Goal: Information Seeking & Learning: Learn about a topic

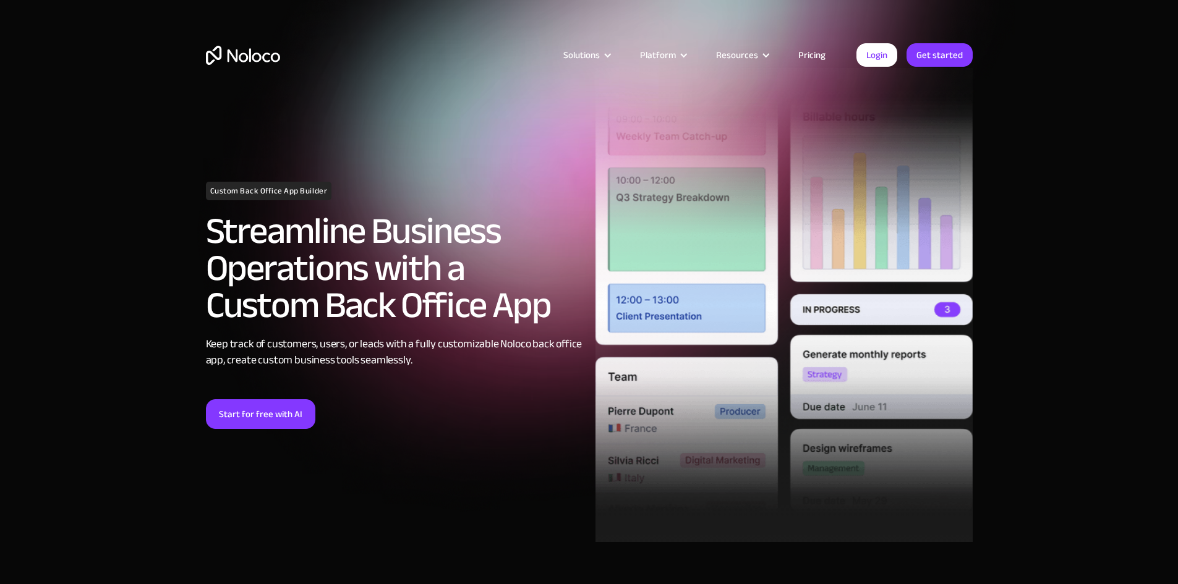
click at [814, 51] on link "Pricing" at bounding box center [812, 55] width 58 height 16
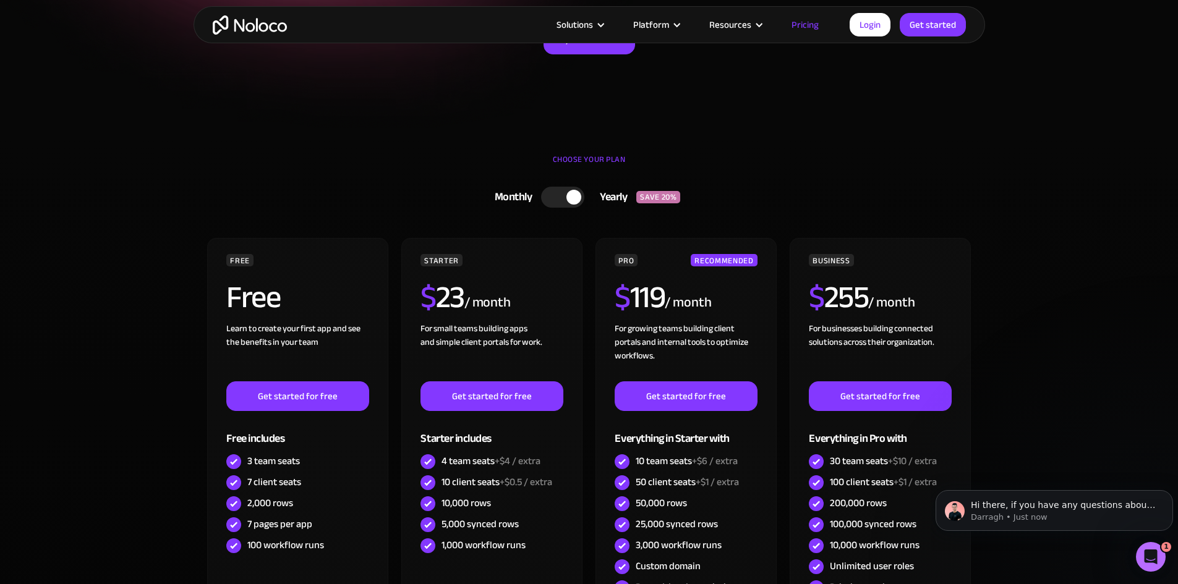
click at [544, 195] on div at bounding box center [562, 197] width 43 height 21
click at [573, 198] on div at bounding box center [567, 197] width 43 height 21
click at [549, 195] on div at bounding box center [562, 197] width 43 height 21
click at [572, 197] on div at bounding box center [567, 197] width 43 height 21
